Goal: Entertainment & Leisure: Consume media (video, audio)

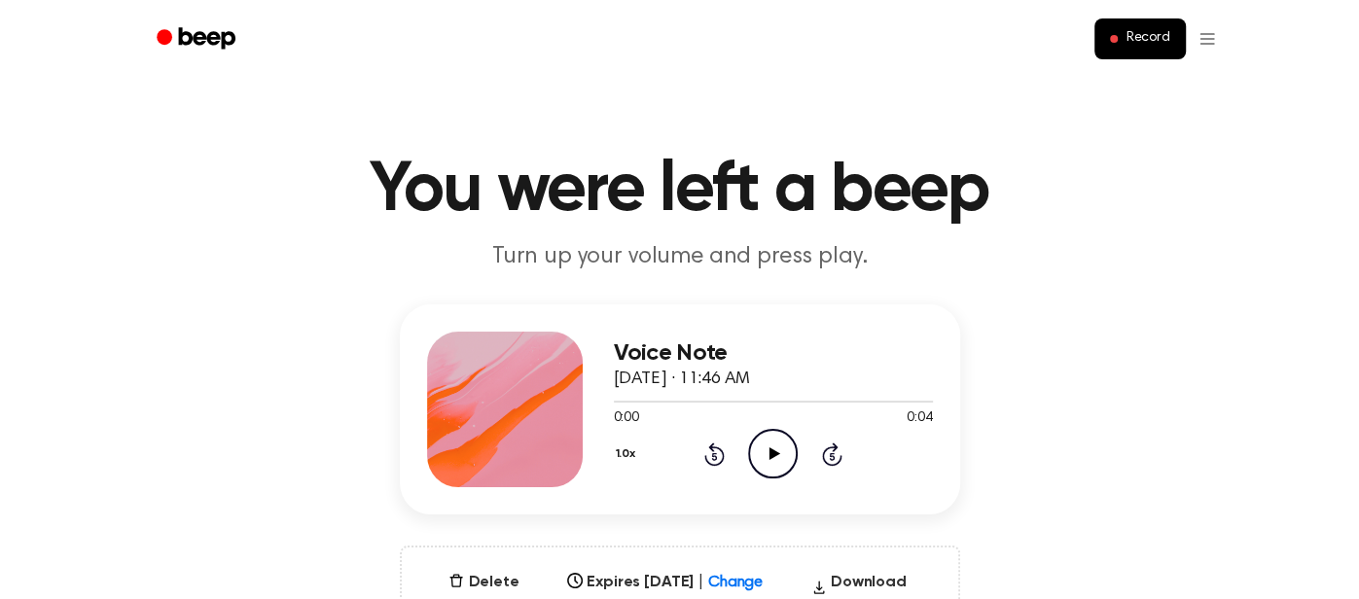
click at [763, 453] on icon "Play Audio" at bounding box center [773, 454] width 50 height 50
click at [756, 443] on icon "Play Audio" at bounding box center [773, 454] width 50 height 50
click at [744, 463] on div "1.0x Rewind 5 seconds Play Audio Skip 5 seconds" at bounding box center [773, 454] width 319 height 50
click at [778, 461] on icon "Play Audio" at bounding box center [773, 454] width 50 height 50
click at [778, 461] on icon "Pause Audio" at bounding box center [773, 454] width 50 height 50
